Goal: Task Accomplishment & Management: Complete application form

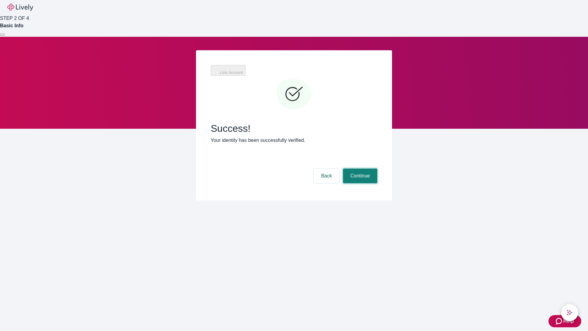
click at [359, 168] on button "Continue" at bounding box center [360, 175] width 34 height 15
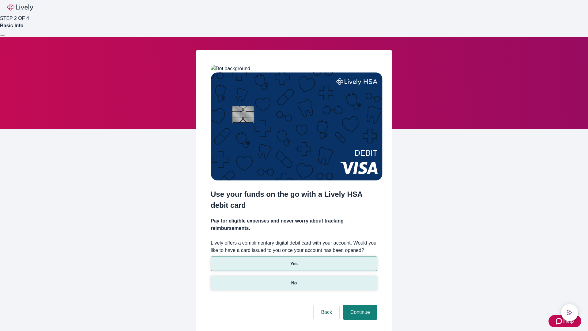
click at [294, 280] on p "No" at bounding box center [294, 283] width 6 height 6
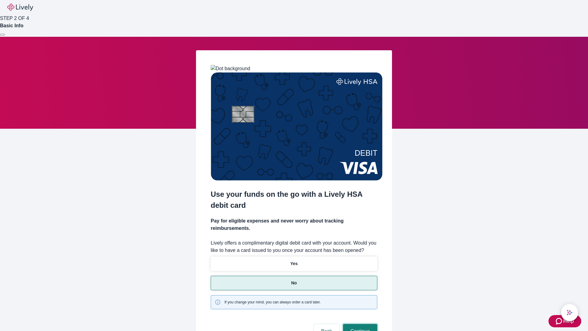
click at [359, 324] on button "Continue" at bounding box center [360, 331] width 34 height 15
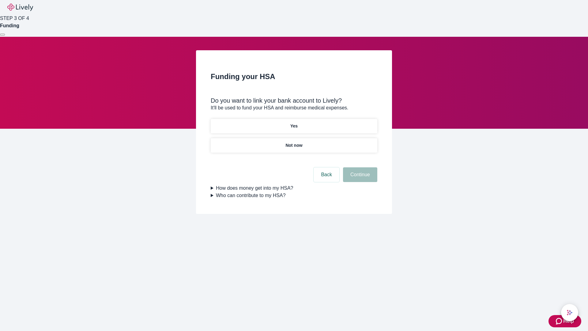
click at [294, 123] on p "Yes" at bounding box center [293, 126] width 7 height 6
click at [359, 167] on button "Continue" at bounding box center [360, 174] width 34 height 15
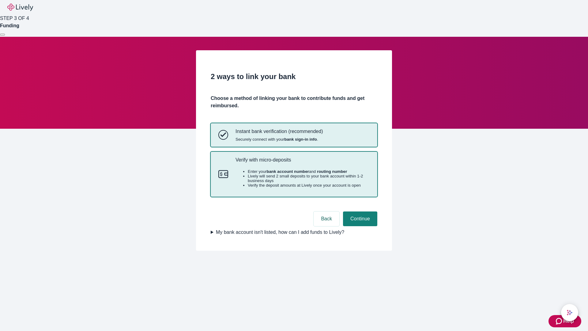
click at [302, 163] on p "Verify with micro-deposits" at bounding box center [302, 160] width 134 height 6
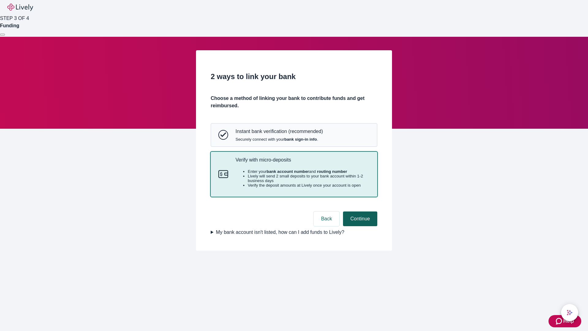
click at [359, 226] on button "Continue" at bounding box center [360, 218] width 34 height 15
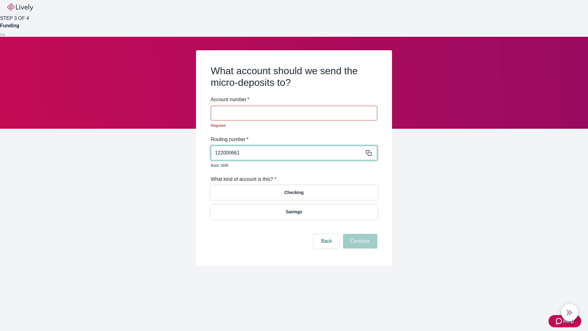
type input "122000661"
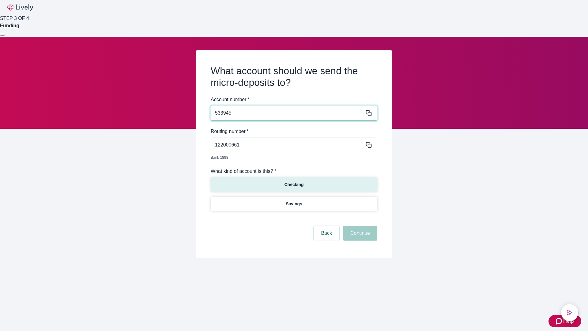
type input "533945"
click at [294, 181] on p "Checking" at bounding box center [293, 184] width 19 height 6
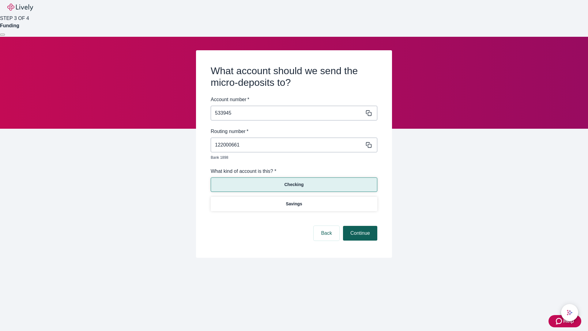
click at [359, 226] on button "Continue" at bounding box center [360, 233] width 34 height 15
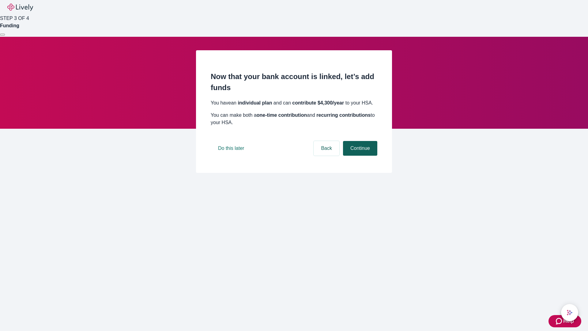
click at [359, 156] on button "Continue" at bounding box center [360, 148] width 34 height 15
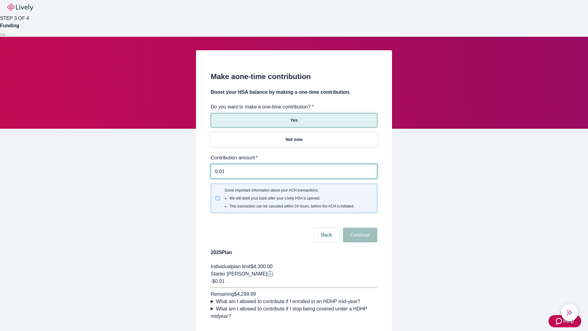
type input "0.01"
click at [359, 228] on button "Continue" at bounding box center [360, 235] width 34 height 15
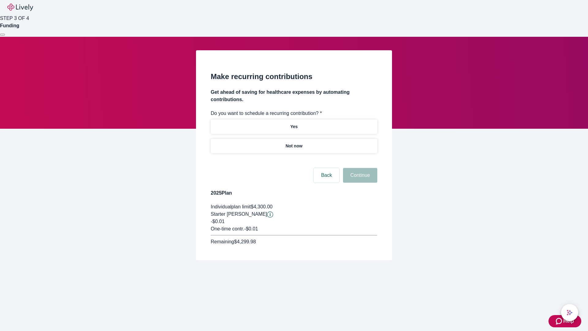
click at [294, 143] on p "Not now" at bounding box center [293, 146] width 17 height 6
click at [359, 168] on button "Continue" at bounding box center [360, 175] width 34 height 15
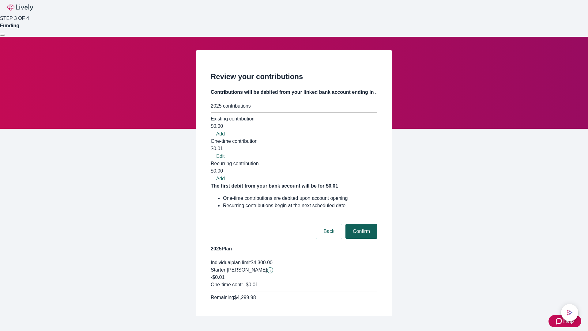
click at [360, 224] on button "Confirm" at bounding box center [361, 231] width 32 height 15
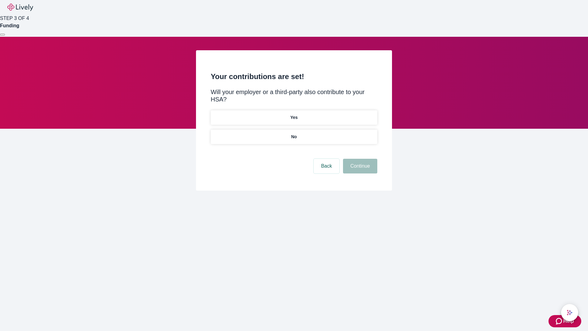
click at [294, 134] on p "No" at bounding box center [294, 137] width 6 height 6
click at [359, 159] on button "Continue" at bounding box center [360, 166] width 34 height 15
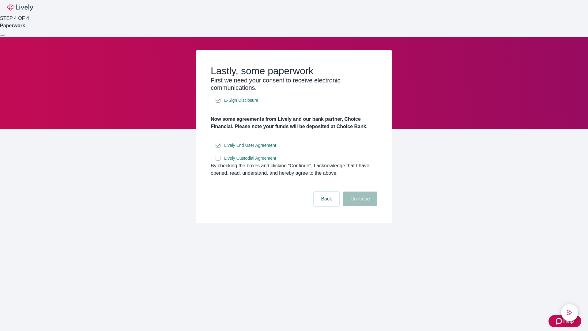
click at [218, 160] on input "Lively Custodial Agreement" at bounding box center [218, 158] width 5 height 5
checkbox input "true"
click at [359, 206] on button "Continue" at bounding box center [360, 198] width 34 height 15
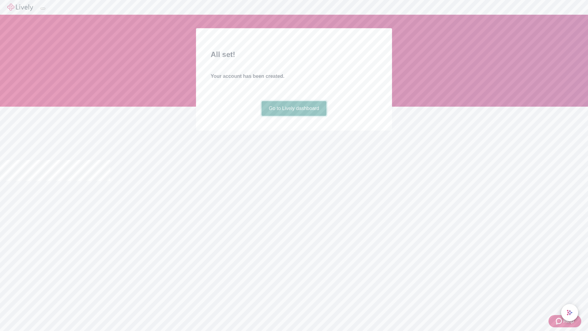
click at [294, 116] on link "Go to Lively dashboard" at bounding box center [294, 108] width 65 height 15
